Goal: Obtain resource: Obtain resource

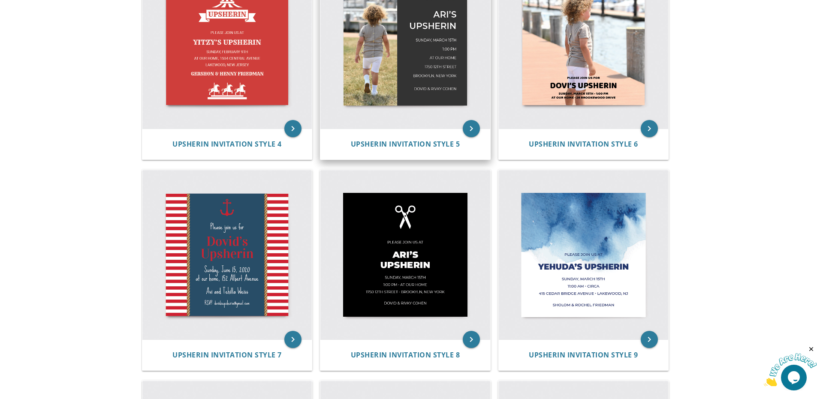
scroll to position [386, 0]
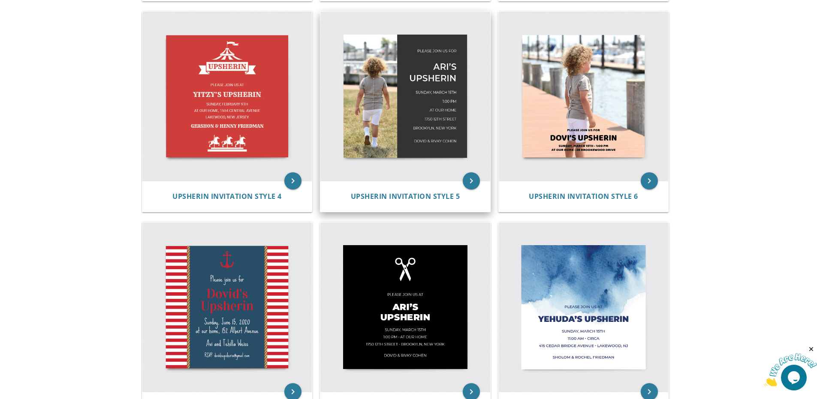
click at [401, 151] on img at bounding box center [405, 97] width 170 height 170
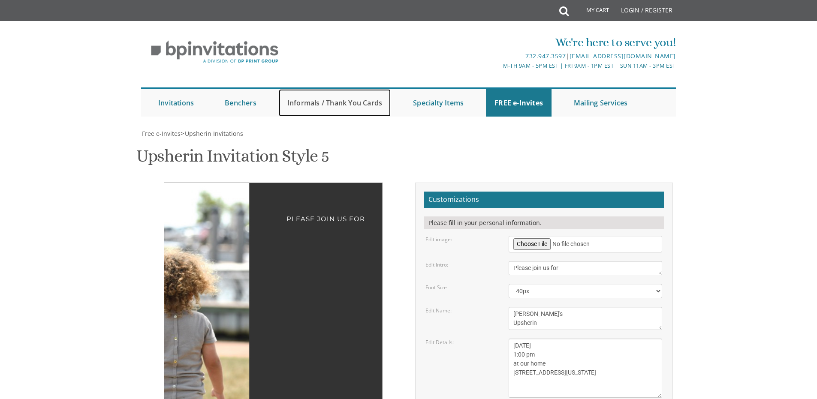
click at [299, 98] on link "Informals / Thank You Cards" at bounding box center [335, 102] width 112 height 27
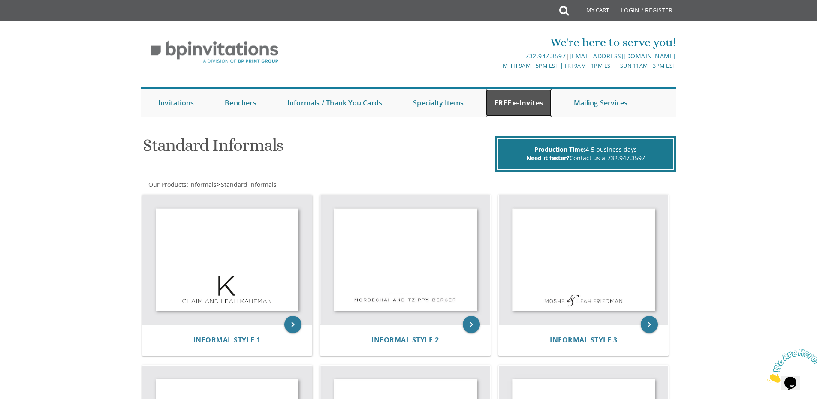
click at [506, 102] on link "FREE e-Invites" at bounding box center [519, 102] width 66 height 27
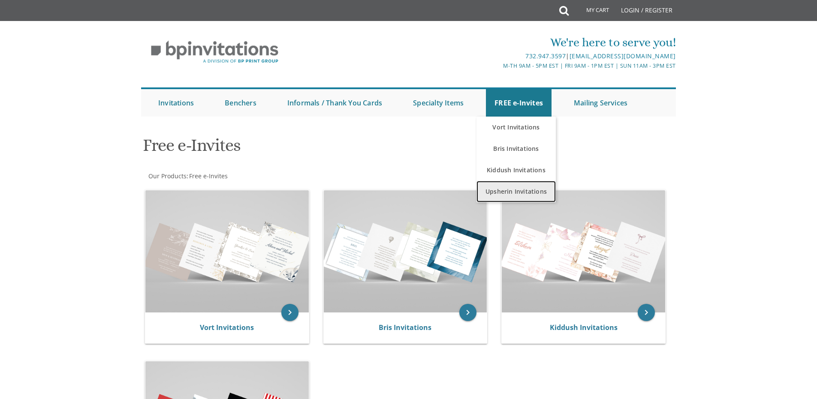
click at [536, 190] on link "Upsherin Invitations" at bounding box center [516, 191] width 79 height 21
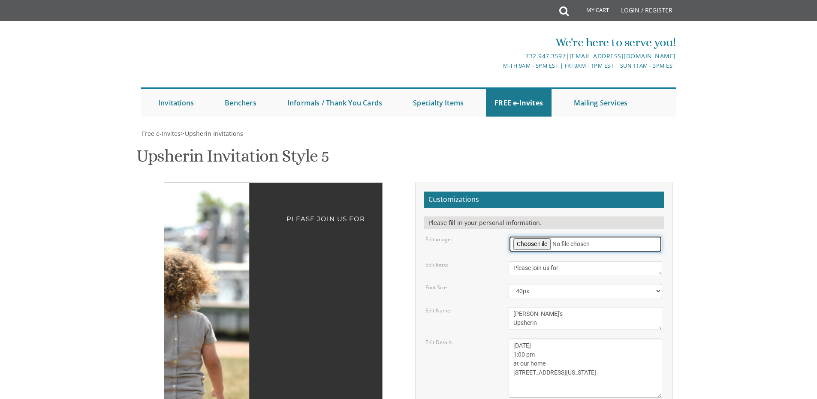
click at [541, 244] on input "file" at bounding box center [586, 244] width 154 height 17
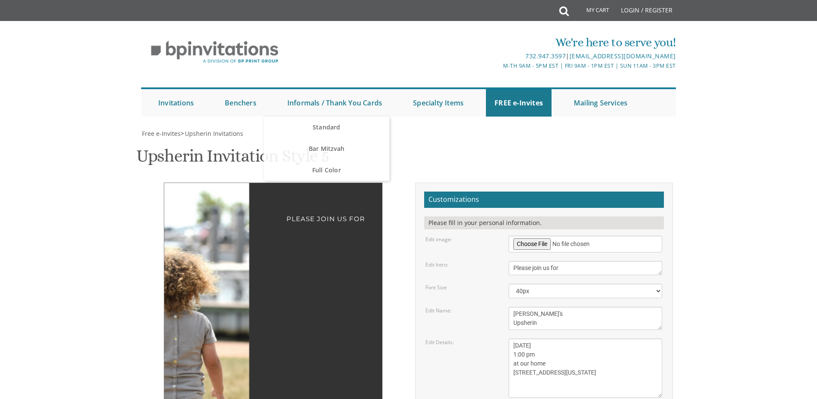
drag, startPoint x: 563, startPoint y: 347, endPoint x: 554, endPoint y: 347, distance: 9.0
click at [562, 347] on textarea "[DATE] 1:00 pm at our home [STREET_ADDRESS][US_STATE]" at bounding box center [586, 368] width 154 height 59
drag, startPoint x: 536, startPoint y: 346, endPoint x: 595, endPoint y: 356, distance: 59.7
click at [595, 356] on textarea "[DATE] 1:00 pm at our home [STREET_ADDRESS][US_STATE]" at bounding box center [586, 368] width 154 height 59
click at [537, 344] on textarea "[DATE] 1:00 pm at our home [STREET_ADDRESS][US_STATE]" at bounding box center [586, 368] width 154 height 59
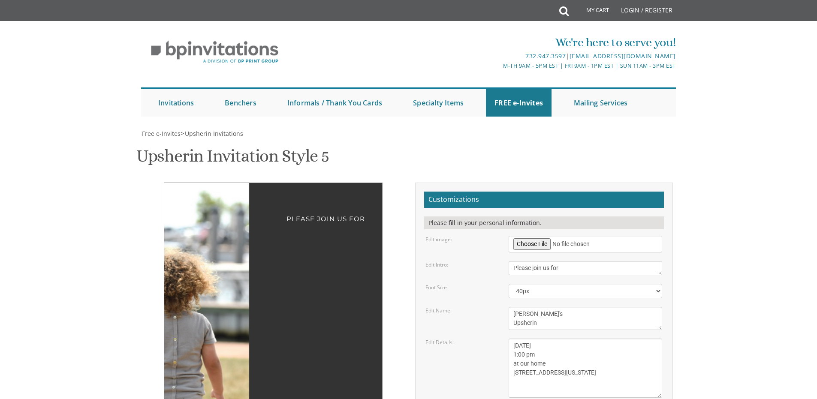
drag, startPoint x: 537, startPoint y: 346, endPoint x: 576, endPoint y: 350, distance: 40.2
click at [576, 350] on textarea "[DATE] 1:00 pm at our home [STREET_ADDRESS][US_STATE]" at bounding box center [586, 368] width 154 height 59
drag, startPoint x: 550, startPoint y: 353, endPoint x: 542, endPoint y: 355, distance: 8.3
click at [548, 355] on textarea "[DATE] 1:00 pm at our home [STREET_ADDRESS][US_STATE]" at bounding box center [586, 368] width 154 height 59
drag, startPoint x: 521, startPoint y: 355, endPoint x: 549, endPoint y: 356, distance: 28.3
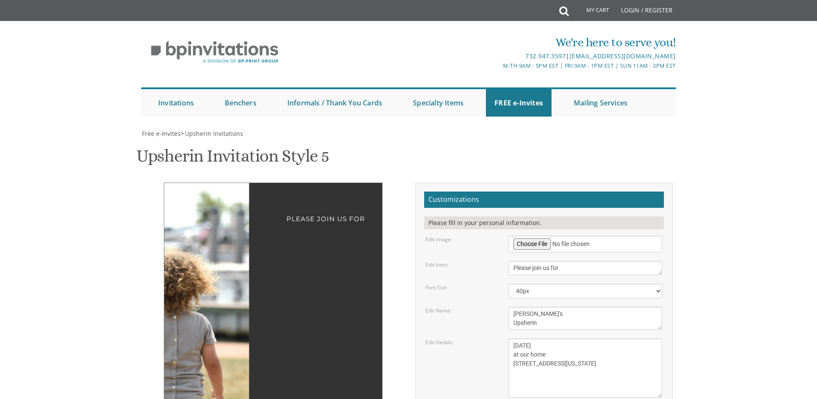
click at [549, 356] on textarea "[DATE] 1:00 pm at our home [STREET_ADDRESS][US_STATE]" at bounding box center [586, 368] width 154 height 59
drag, startPoint x: 514, startPoint y: 363, endPoint x: 572, endPoint y: 366, distance: 57.6
click at [572, 366] on textarea "Sunday, March 15th 1:00 pm at our home 1750 E 12th street Brookyln, New York" at bounding box center [586, 368] width 154 height 59
drag, startPoint x: 515, startPoint y: 375, endPoint x: 575, endPoint y: 380, distance: 60.2
click at [575, 380] on textarea "Sunday, March 15th 1:00 pm at our home 1750 E 12th street Brookyln, New York" at bounding box center [586, 368] width 154 height 59
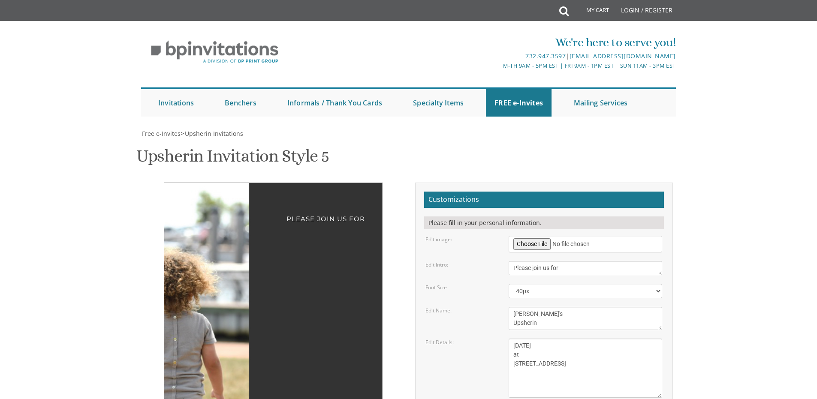
drag, startPoint x: 535, startPoint y: 362, endPoint x: 573, endPoint y: 371, distance: 38.7
click at [573, 371] on textarea "Sunday, March 15th 1:00 pm at our home 1750 E 12th street Brookyln, New York" at bounding box center [586, 368] width 154 height 59
drag, startPoint x: 513, startPoint y: 345, endPoint x: 577, endPoint y: 353, distance: 63.9
click at [579, 353] on textarea "Sunday, March 15th 1:00 pm at our home 1750 E 12th street Brookyln, New York" at bounding box center [586, 368] width 154 height 59
click at [552, 353] on textarea "Sunday, March 15th 1:00 pm at our home 1750 E 12th street Brookyln, New York" at bounding box center [586, 368] width 154 height 59
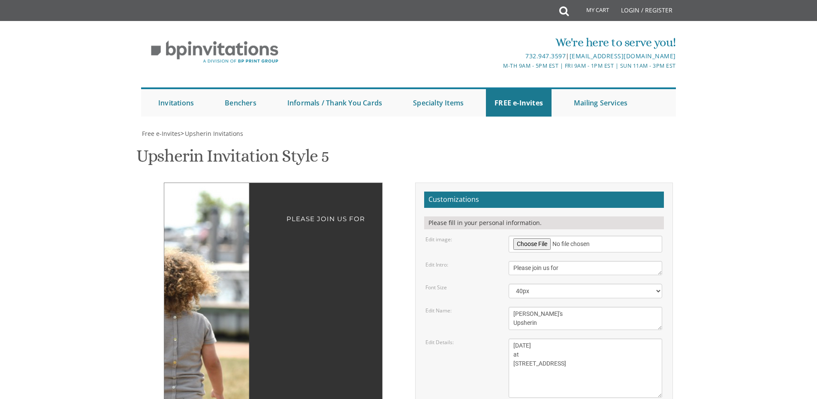
click at [534, 348] on textarea "Sunday, March 15th 1:00 pm at our home 1750 E 12th street Brookyln, New York" at bounding box center [586, 368] width 154 height 59
click at [535, 357] on textarea "Sunday, March 15th 1:00 pm at our home 1750 E 12th street Brookyln, New York" at bounding box center [586, 368] width 154 height 59
click at [580, 368] on textarea "Sunday, March 15th 1:00 pm at our home 1750 E 12th street Brookyln, New York" at bounding box center [586, 368] width 154 height 59
click at [543, 370] on textarea "Sunday, March 15th 1:00 pm at our home 1750 E 12th street Brookyln, New York" at bounding box center [586, 368] width 154 height 59
type textarea "Sunday, September 28 at 5120 11TH AVENUE LOOKING FORWARD TO SEEING YOU!"
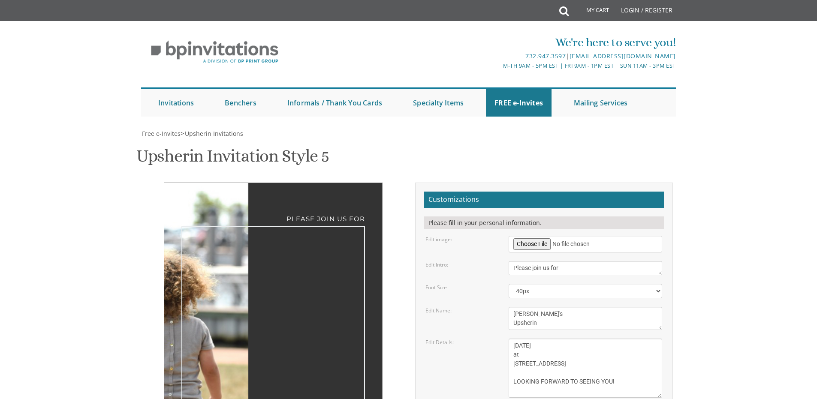
drag, startPoint x: 524, startPoint y: 316, endPoint x: 500, endPoint y: 314, distance: 24.1
click at [500, 314] on div "Edit Name: Ari's Upsherin" at bounding box center [544, 318] width 250 height 23
type textarea "MOISHYS Upsherin"
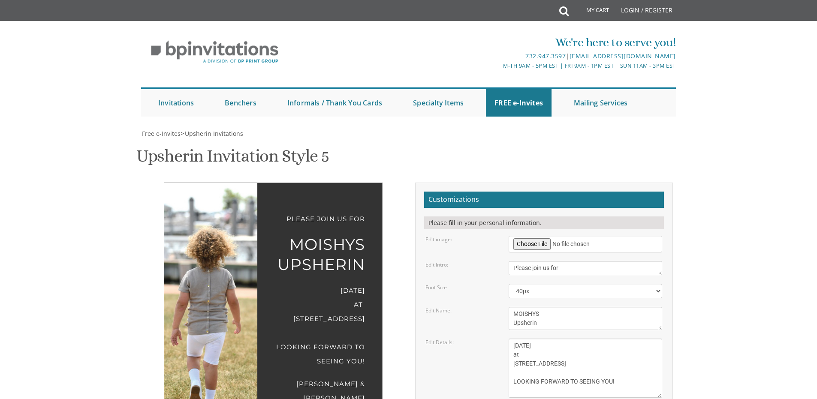
click at [359, 339] on div "Sunday, September 28 at 5120 11TH AVENUE LOOKING FORWARD TO SEEING YOU!" at bounding box center [273, 326] width 184 height 85
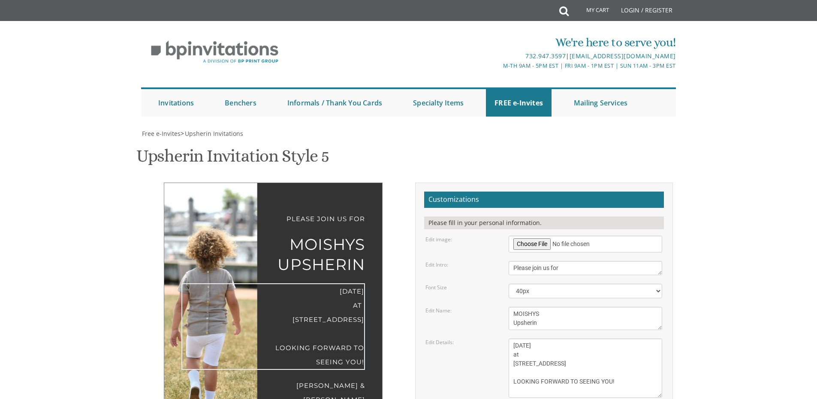
click at [555, 339] on textarea "Sunday, March 15th 1:00 pm at our home 1750 E 12th street Brookyln, New York" at bounding box center [586, 368] width 154 height 59
drag, startPoint x: 535, startPoint y: 283, endPoint x: 547, endPoint y: 317, distance: 36.4
click at [547, 339] on textarea "Sunday, March 15th 1:00 pm at our home 1750 E 12th street Brookyln, New York" at bounding box center [586, 368] width 154 height 59
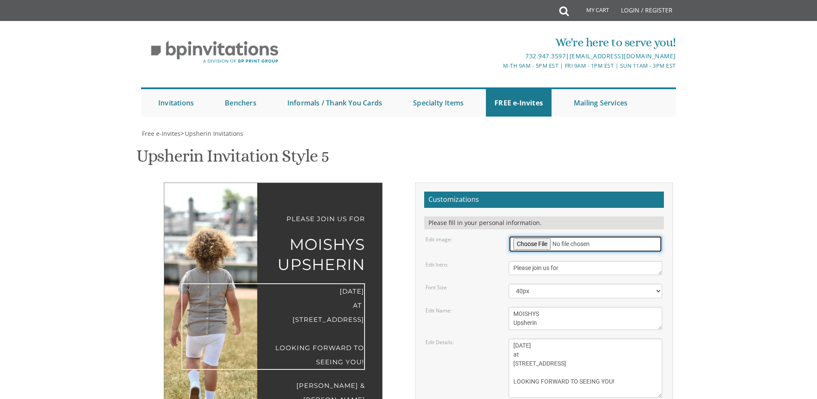
click at [528, 236] on input "file" at bounding box center [586, 244] width 154 height 17
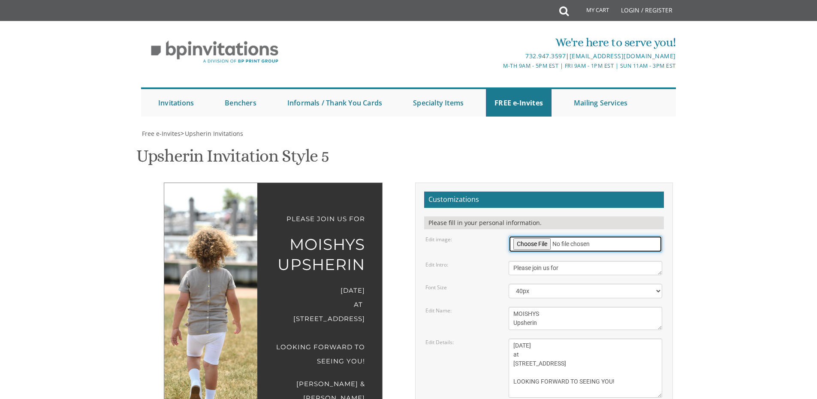
click at [538, 236] on input "file" at bounding box center [586, 244] width 154 height 17
